Goal: Download file/media

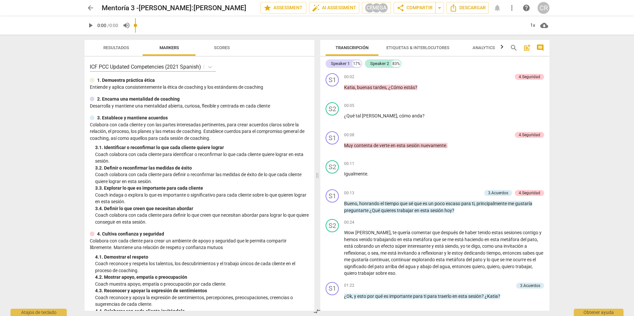
click at [89, 7] on span "arrow_back" at bounding box center [91, 8] width 8 height 8
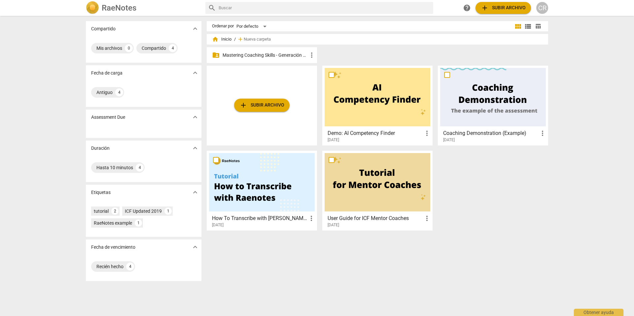
click at [247, 55] on p "Mastering Coaching Skills - Generación 31" at bounding box center [265, 55] width 85 height 7
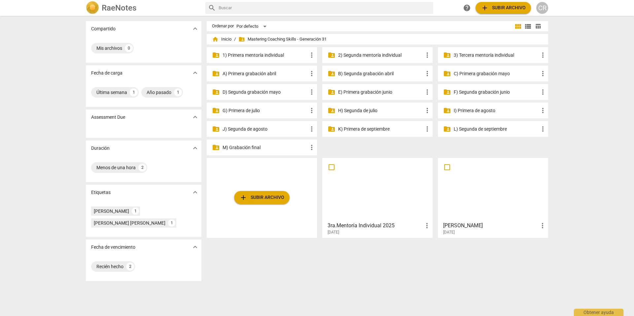
click at [458, 110] on p "I) Primera de agosto" at bounding box center [496, 110] width 85 height 7
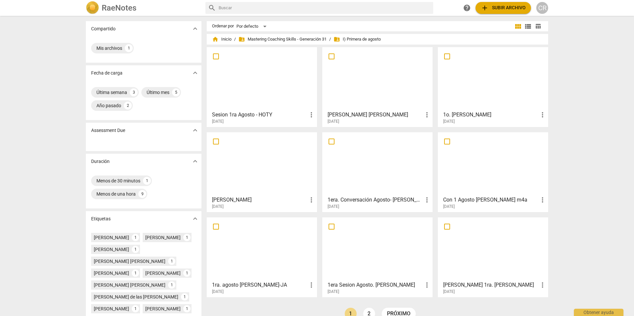
click at [472, 102] on div at bounding box center [493, 79] width 106 height 58
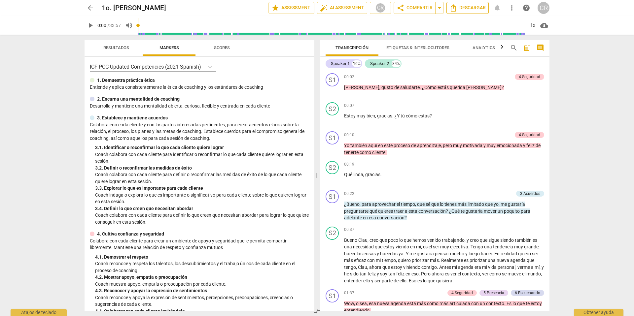
click at [470, 7] on span "Descargar" at bounding box center [467, 8] width 36 height 8
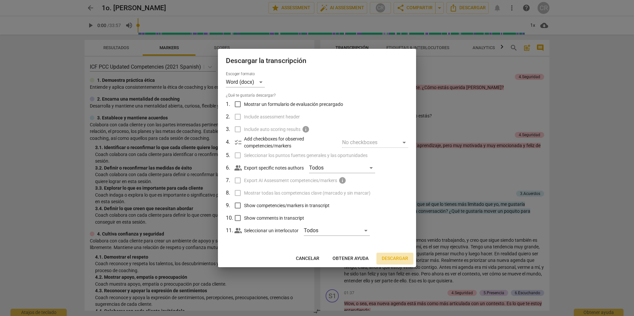
click at [396, 258] on span "Descargar" at bounding box center [395, 259] width 26 height 7
